Goal: Find specific page/section: Find specific page/section

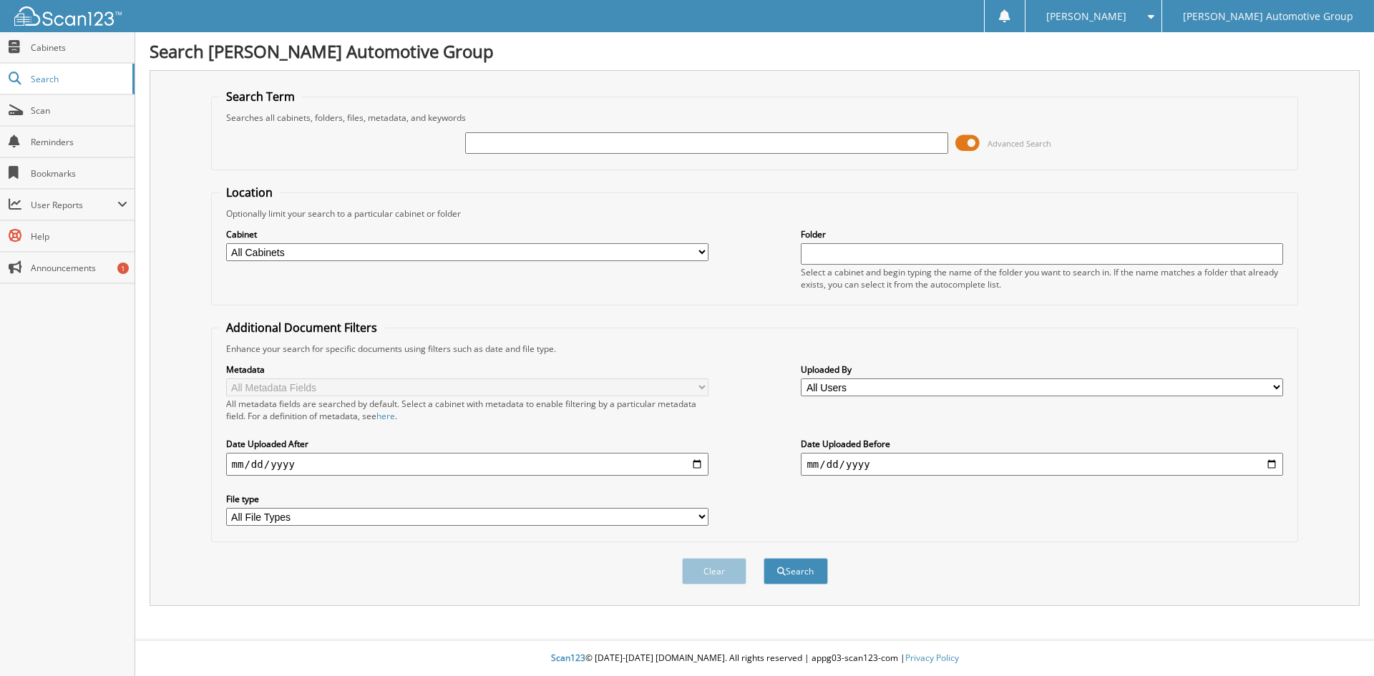
click at [533, 141] on input "text" at bounding box center [706, 142] width 482 height 21
type input "1154838"
click at [763, 558] on button "Search" at bounding box center [795, 571] width 64 height 26
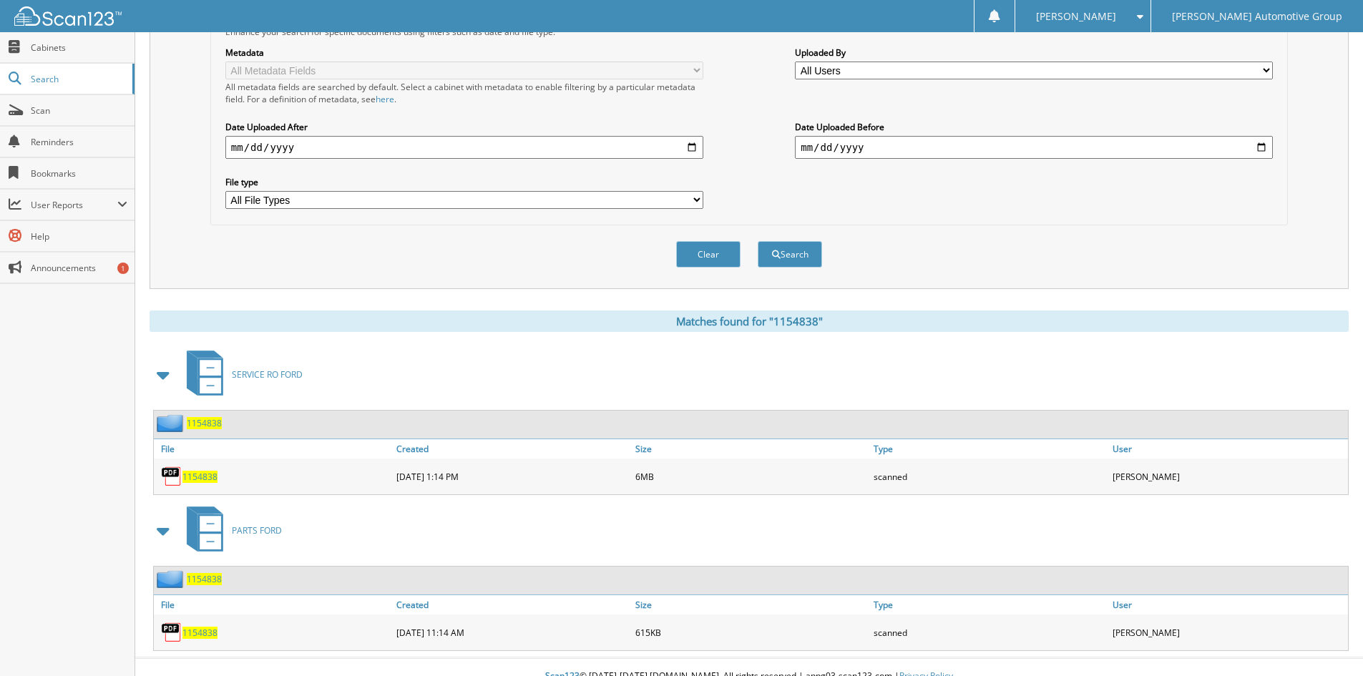
scroll to position [336, 0]
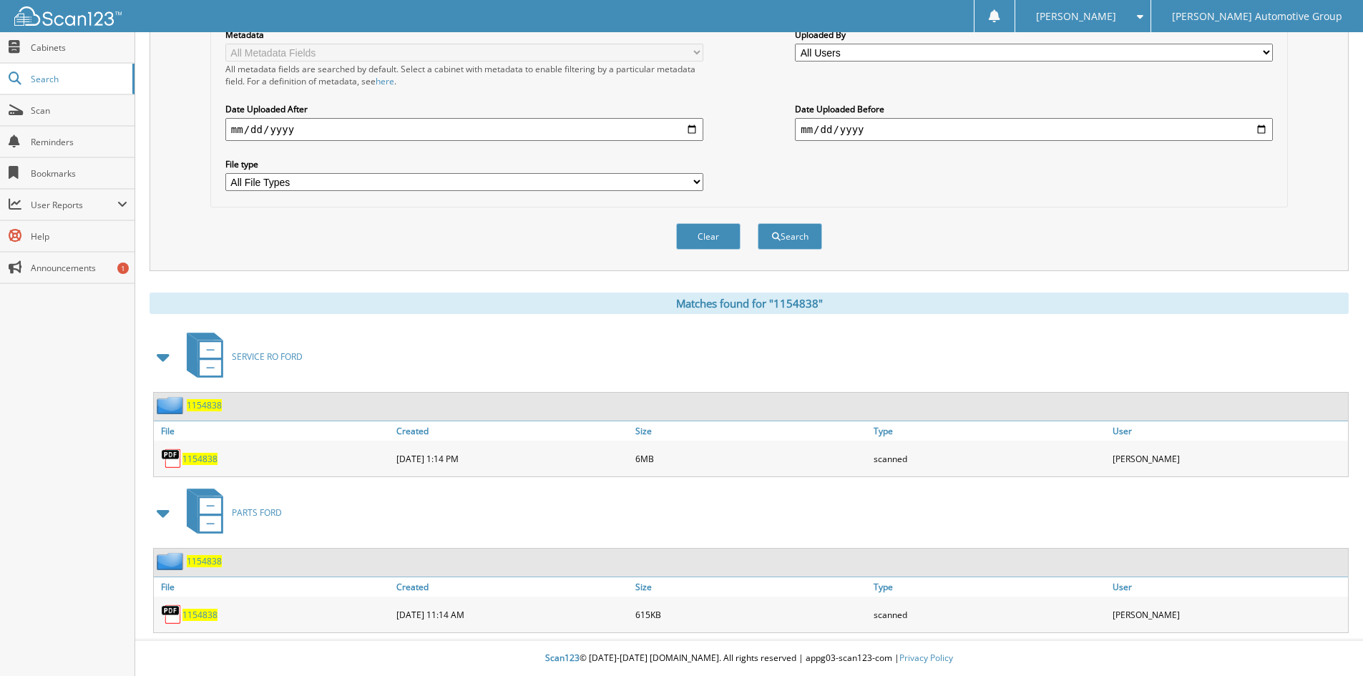
click at [202, 460] on span "1154838" at bounding box center [199, 459] width 35 height 12
